Goal: Communication & Community: Answer question/provide support

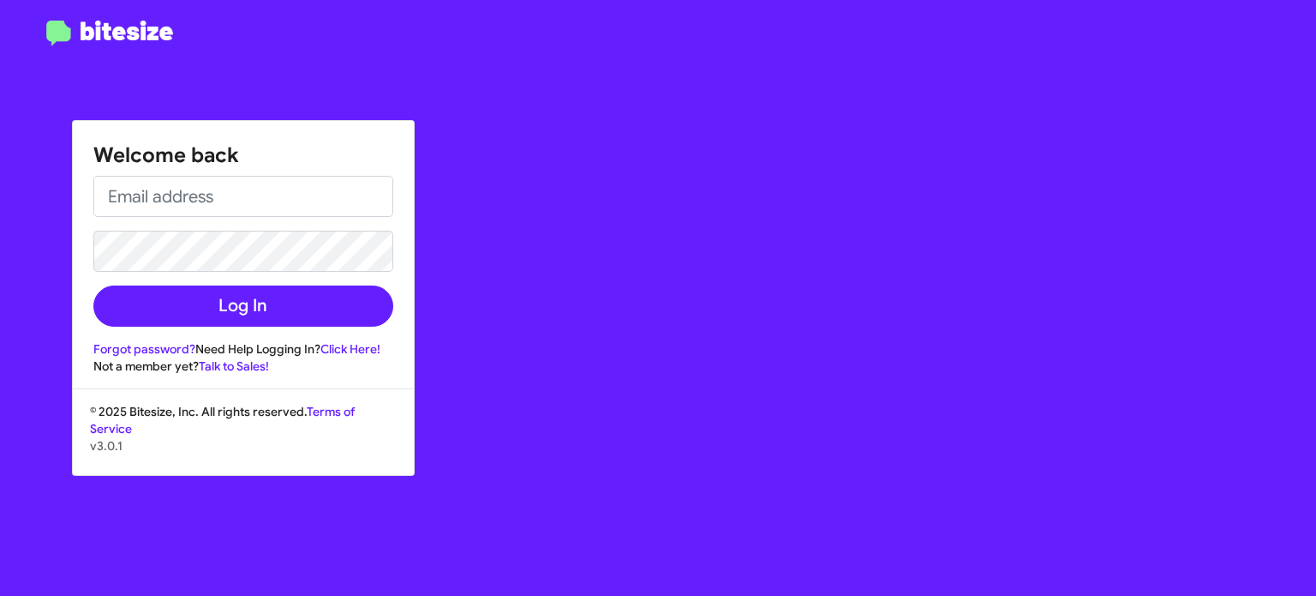
click at [328, 204] on input "email" at bounding box center [243, 196] width 300 height 41
type input "[EMAIL_ADDRESS][DOMAIN_NAME]"
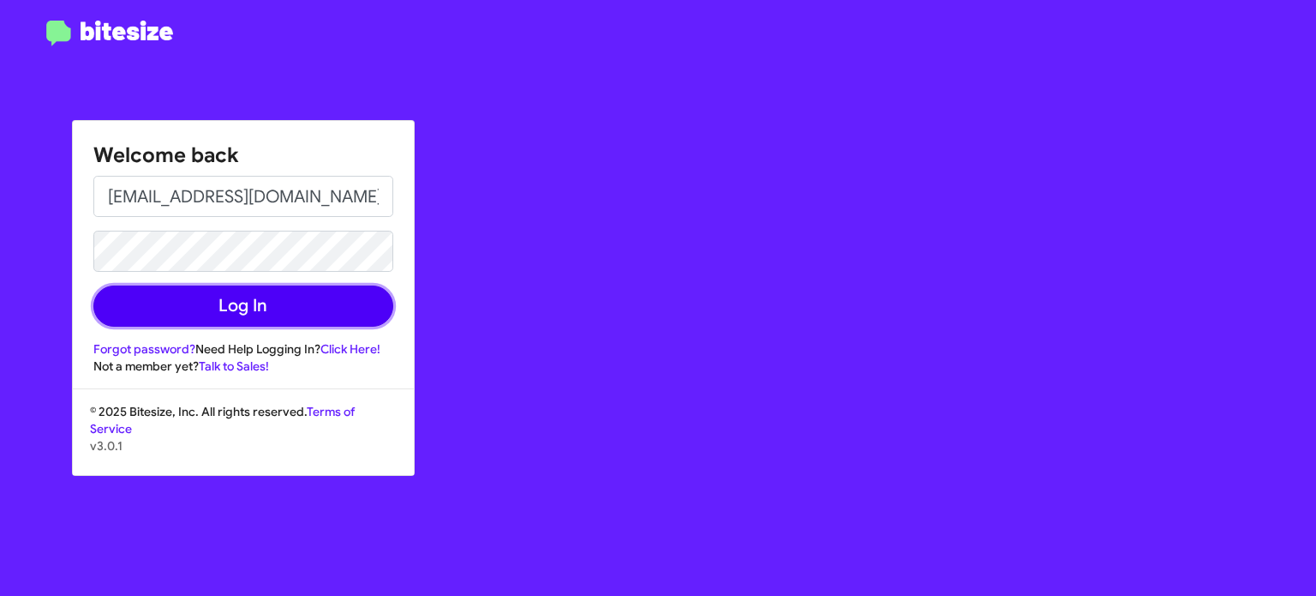
click at [254, 302] on button "Log In" at bounding box center [243, 305] width 300 height 41
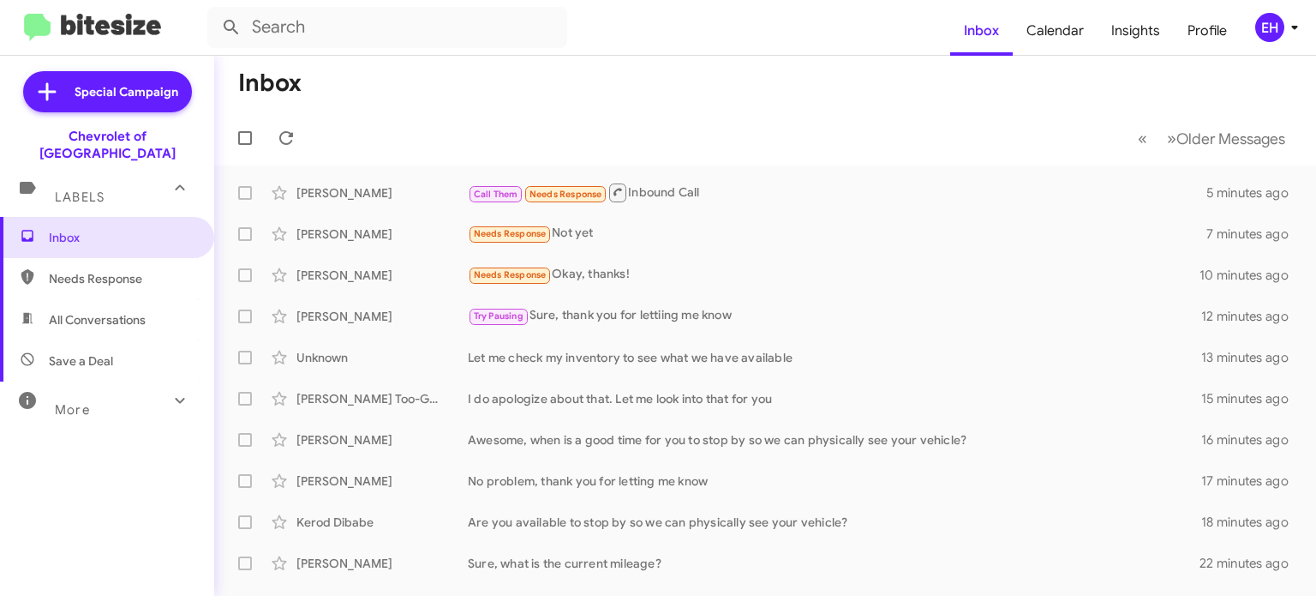
click at [112, 270] on span "Needs Response" at bounding box center [122, 278] width 146 height 17
type input "in:needs-response"
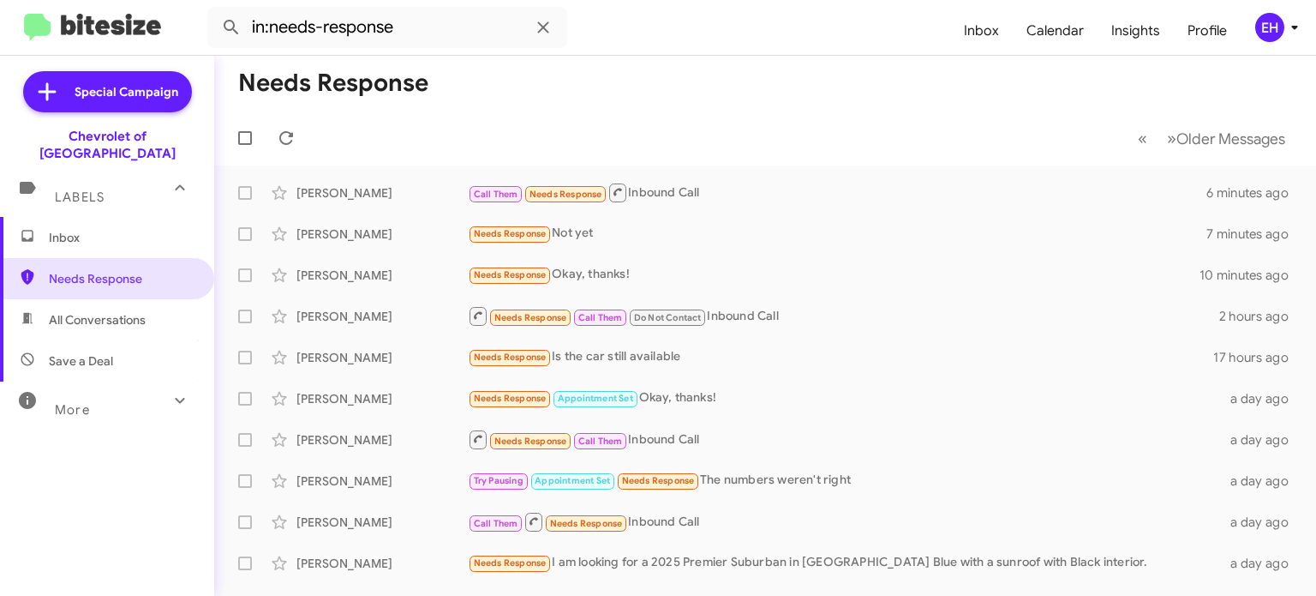
click at [1268, 31] on div "EH" at bounding box center [1269, 27] width 29 height 29
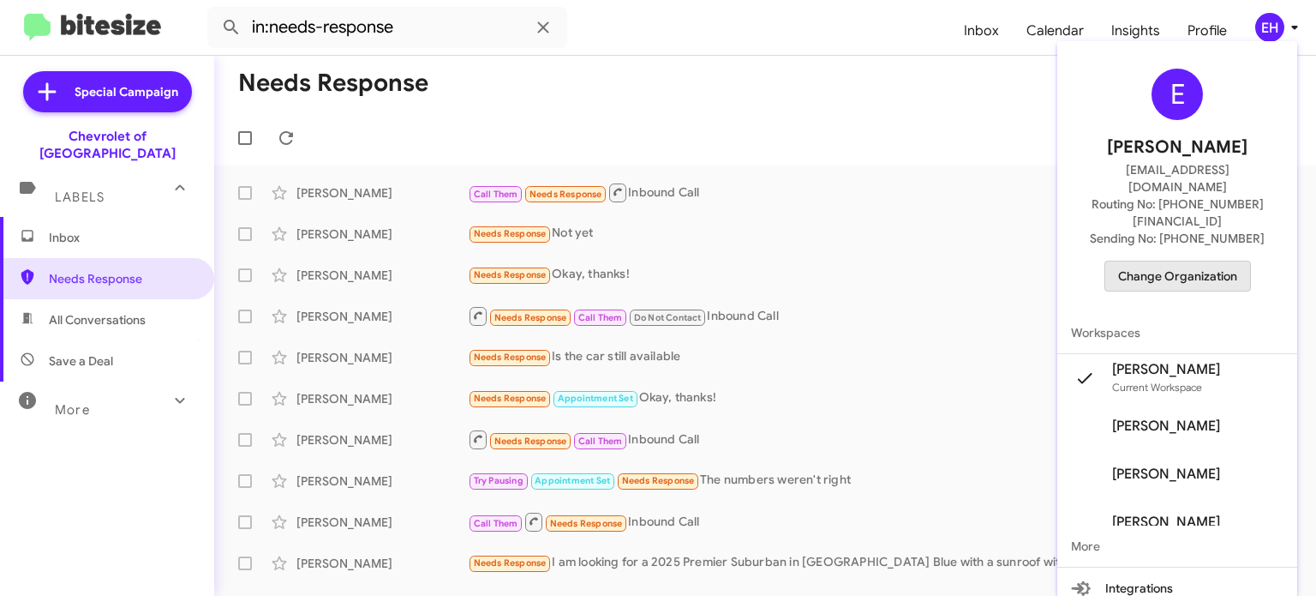
click at [1197, 261] on span "Change Organization" at bounding box center [1177, 275] width 119 height 29
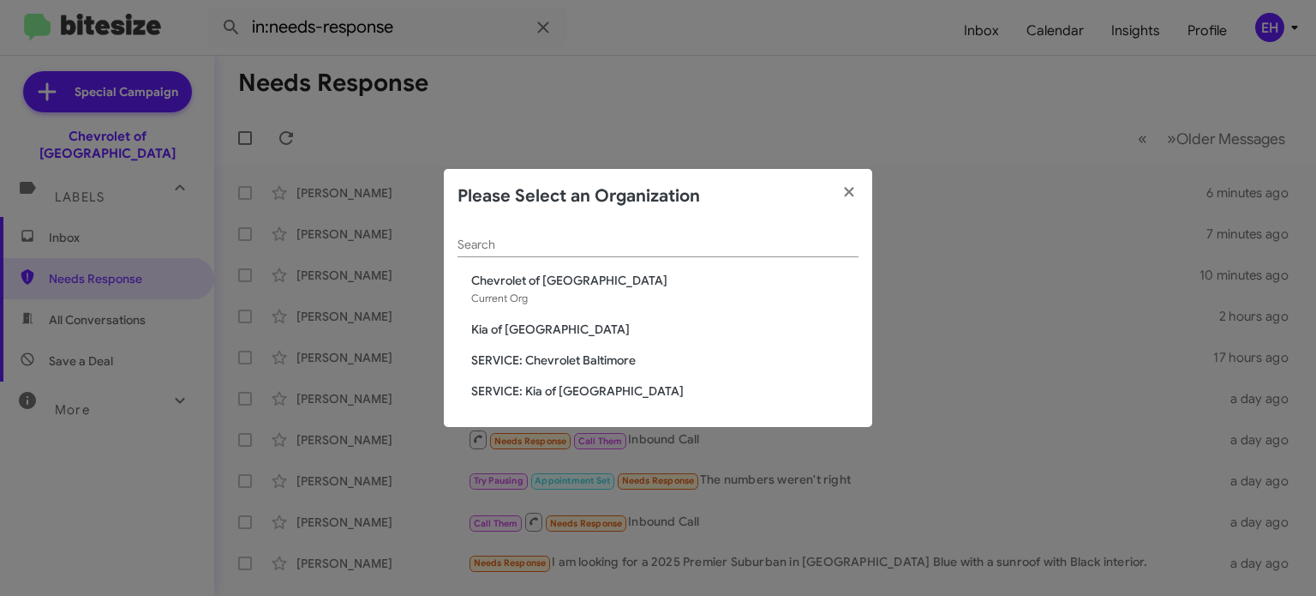
click at [560, 331] on span "Kia of [GEOGRAPHIC_DATA]" at bounding box center [664, 328] width 387 height 17
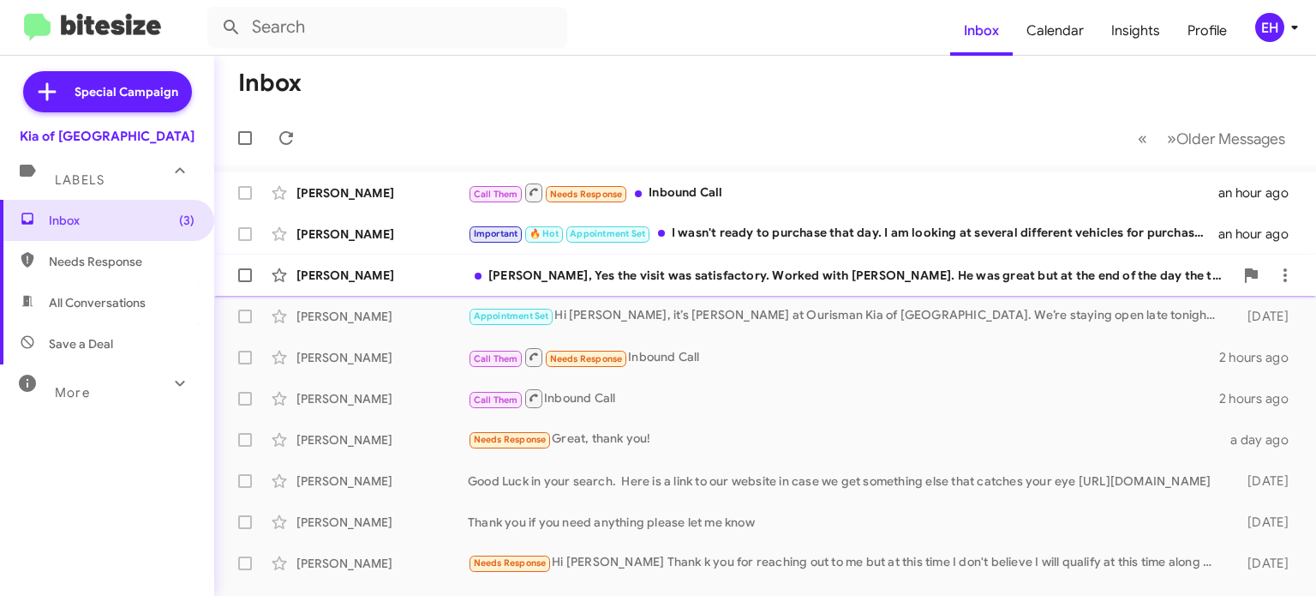
click at [1047, 271] on div "[PERSON_NAME], Yes the visit was satisfactory. Worked with [PERSON_NAME]. He wa…" at bounding box center [851, 274] width 766 height 17
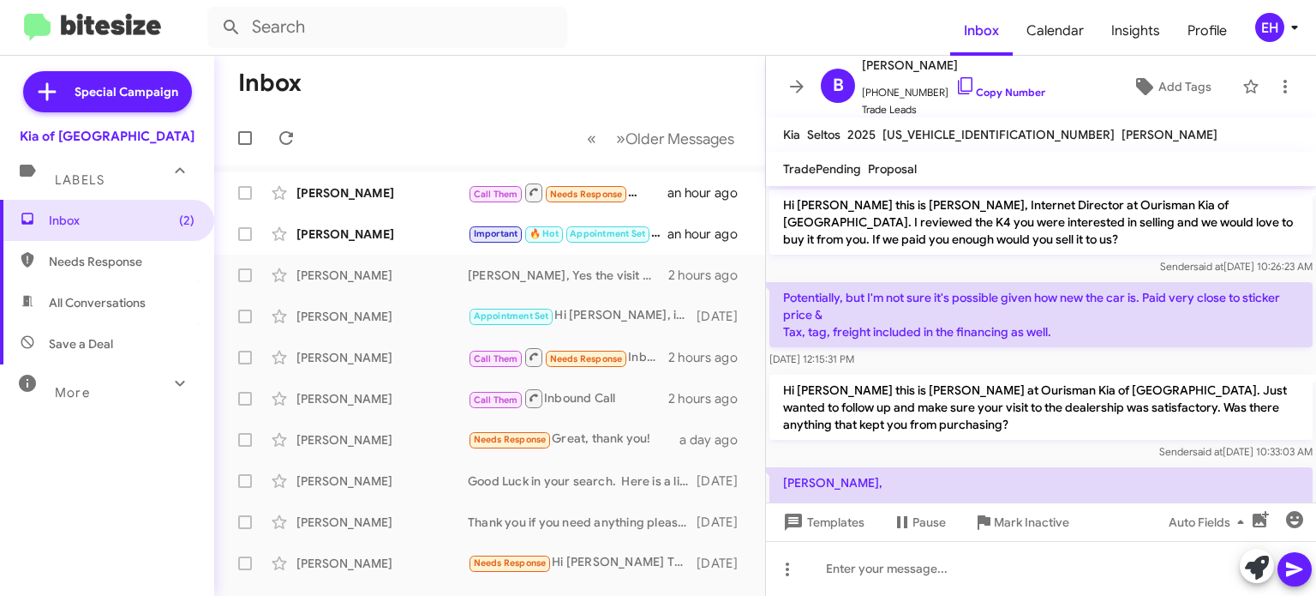
click at [1206, 421] on p "Hi [PERSON_NAME] this is [PERSON_NAME] at Ourisman Kia of [GEOGRAPHIC_DATA]. Ju…" at bounding box center [1040, 406] width 543 height 65
click at [1207, 422] on p "Hi [PERSON_NAME] this is [PERSON_NAME] at Ourisman Kia of [GEOGRAPHIC_DATA]. Ju…" at bounding box center [1040, 406] width 543 height 65
click at [1208, 415] on p "Hi [PERSON_NAME] this is [PERSON_NAME] at Ourisman Kia of [GEOGRAPHIC_DATA]. Ju…" at bounding box center [1040, 406] width 543 height 65
click at [1210, 398] on p "Hi [PERSON_NAME] this is [PERSON_NAME] at Ourisman Kia of [GEOGRAPHIC_DATA]. Ju…" at bounding box center [1040, 406] width 543 height 65
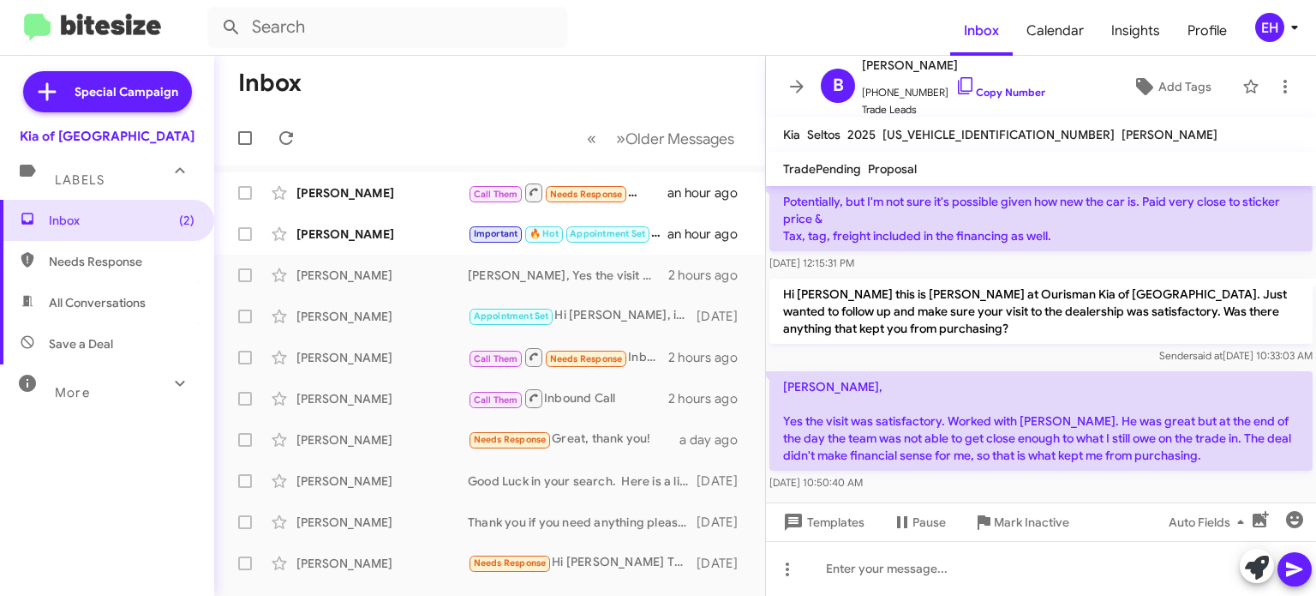
scroll to position [105, 0]
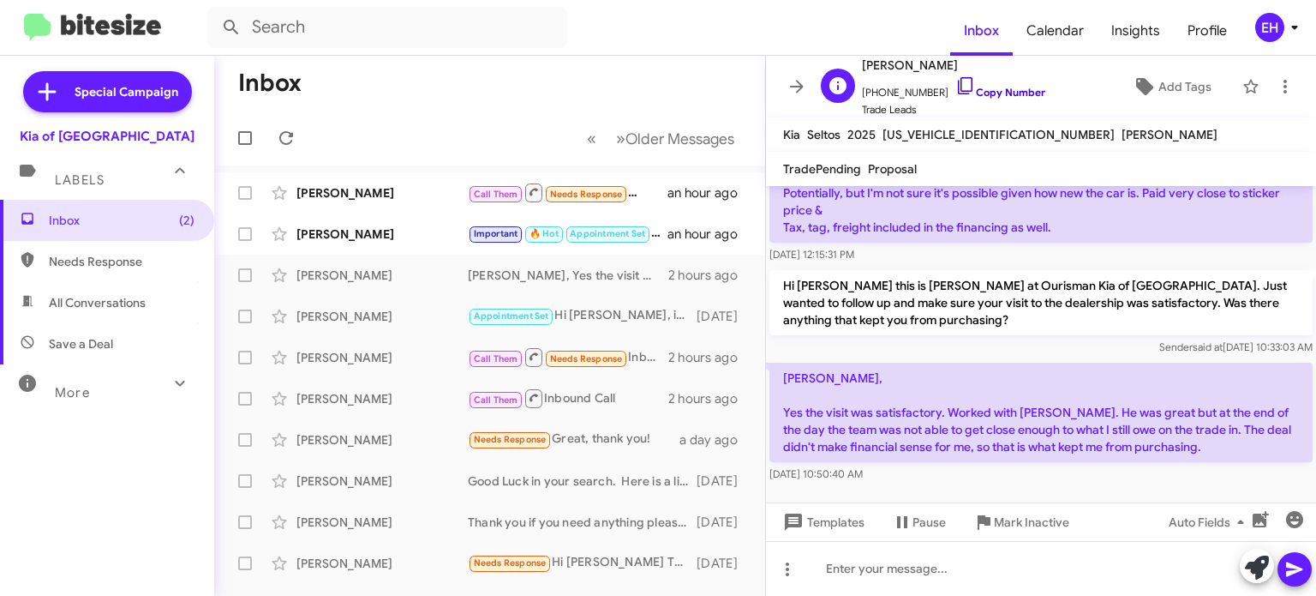
click at [987, 93] on link "Copy Number" at bounding box center [1000, 92] width 90 height 13
